Goal: Communication & Community: Participate in discussion

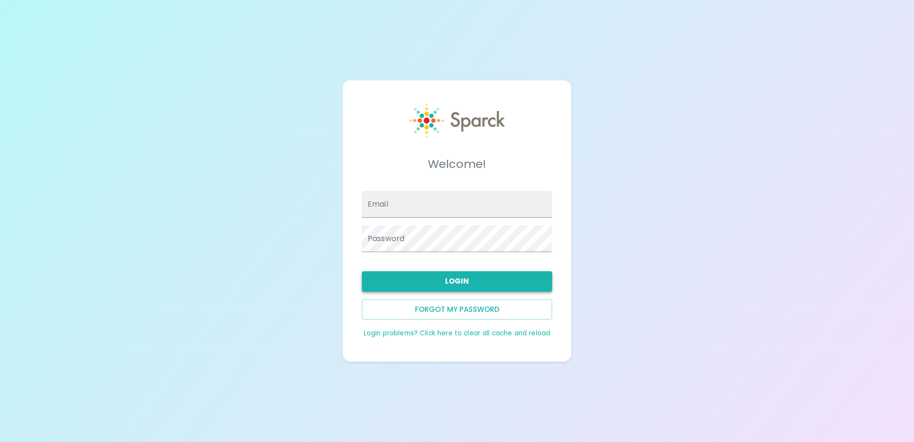
type input "[EMAIL_ADDRESS][DOMAIN_NAME]"
click at [446, 275] on button "Login" at bounding box center [457, 281] width 190 height 20
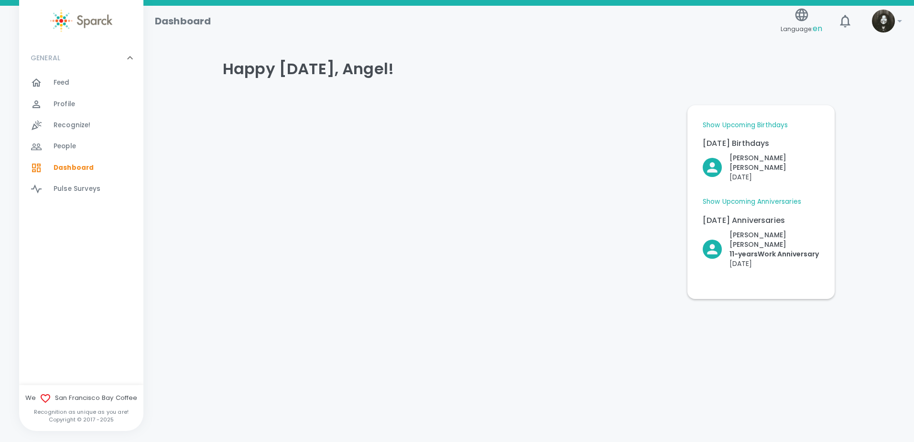
click at [61, 77] on span "Feed 0" at bounding box center [62, 82] width 16 height 13
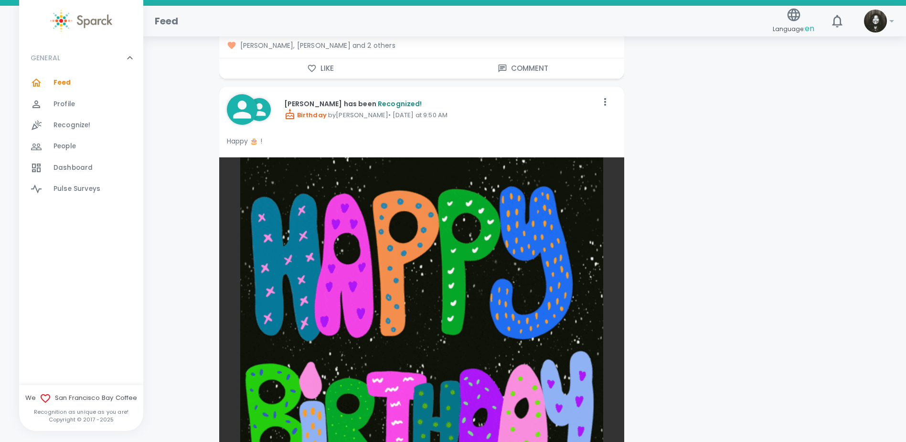
scroll to position [1863, 0]
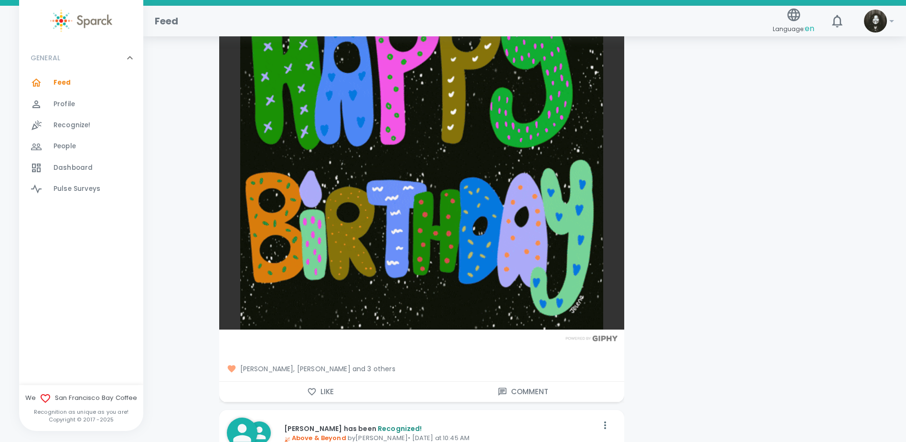
click at [307, 388] on icon "button" at bounding box center [312, 392] width 10 height 10
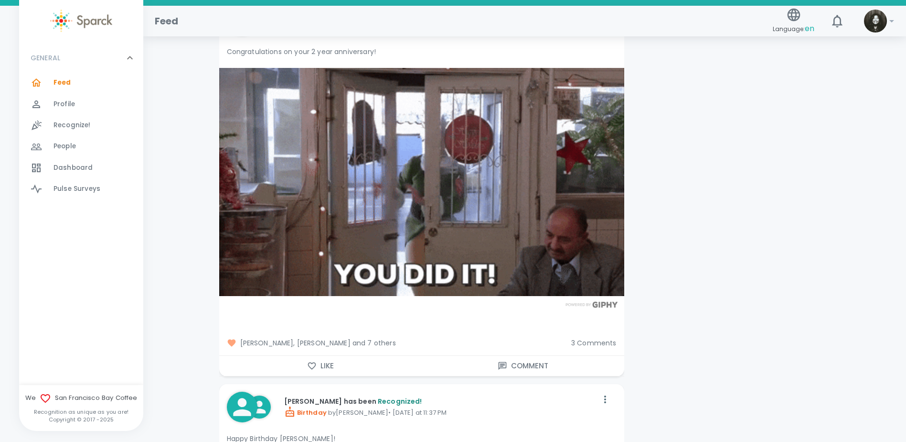
scroll to position [2771, 0]
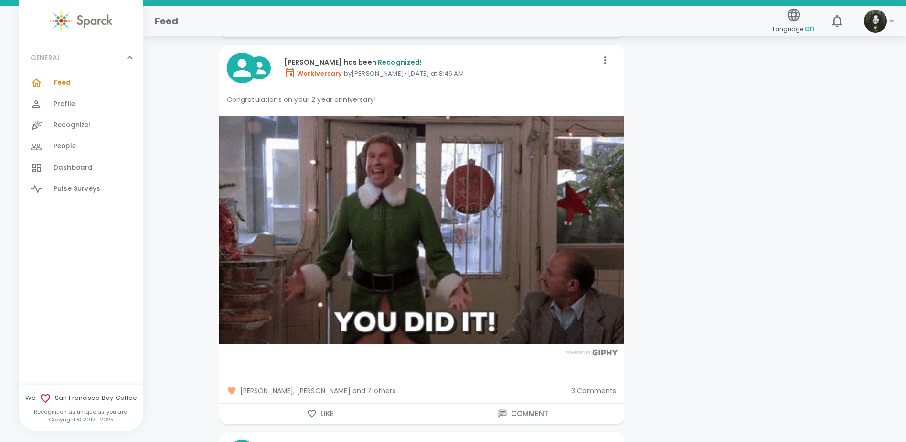
click at [580, 386] on span "3 Comments" at bounding box center [593, 391] width 45 height 10
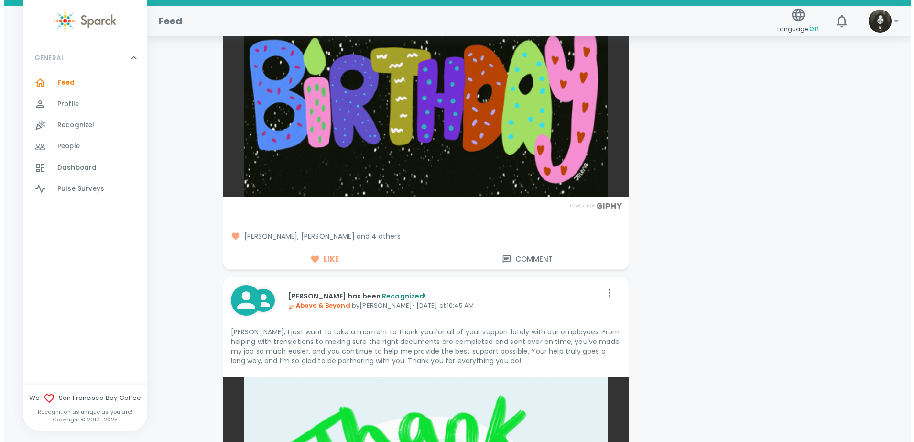
scroll to position [2007, 0]
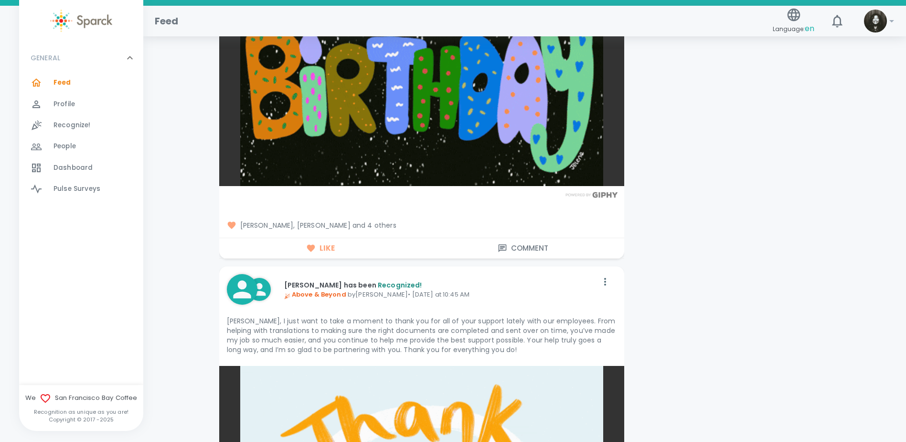
click at [371, 223] on span "[PERSON_NAME], [PERSON_NAME] and 4 others" at bounding box center [422, 225] width 390 height 10
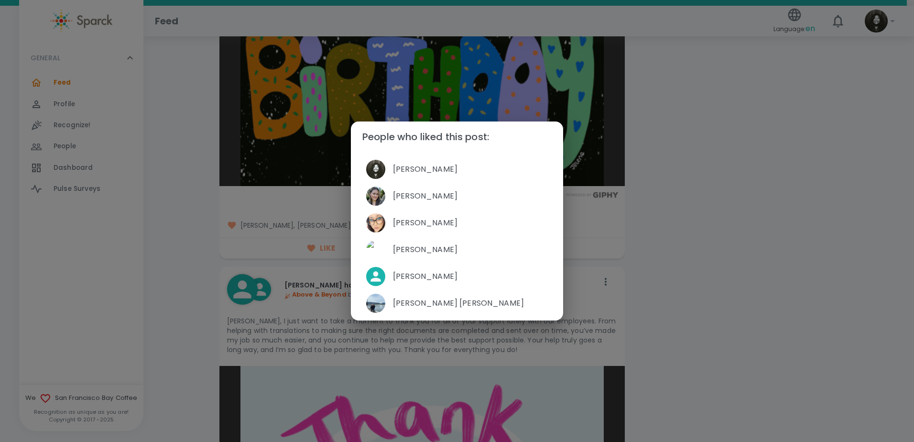
click at [756, 306] on div "People who liked this post: [PERSON_NAME] [PERSON_NAME] [PERSON_NAME] [PERSON_N…" at bounding box center [457, 221] width 914 height 442
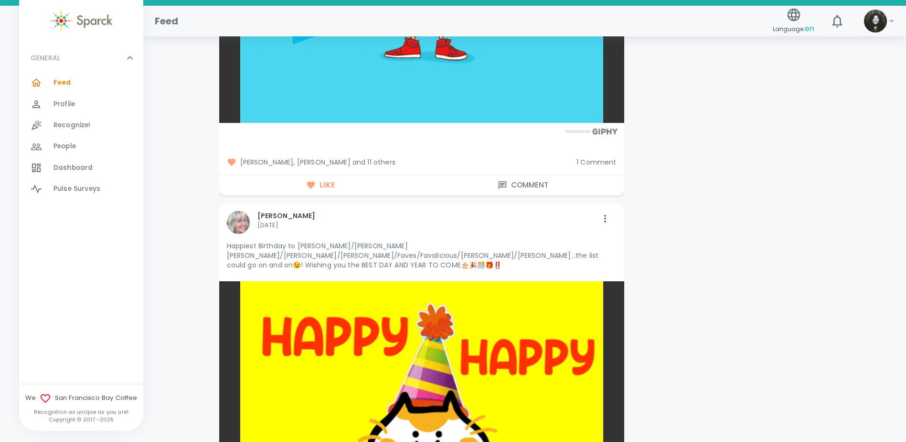
scroll to position [10273, 0]
